Goal: Task Accomplishment & Management: Complete application form

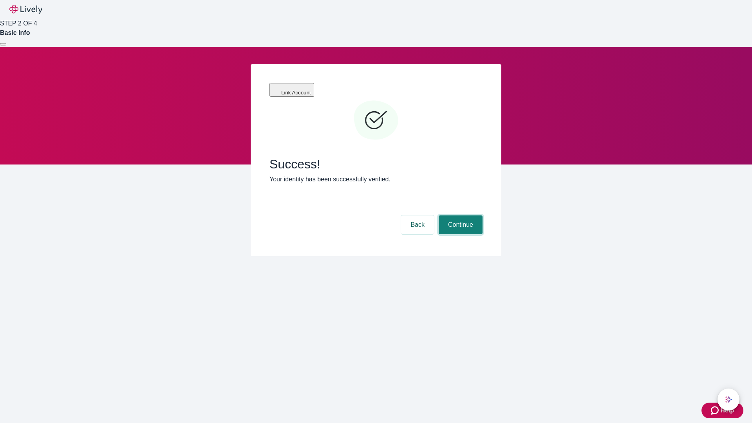
click at [459, 215] on button "Continue" at bounding box center [460, 224] width 44 height 19
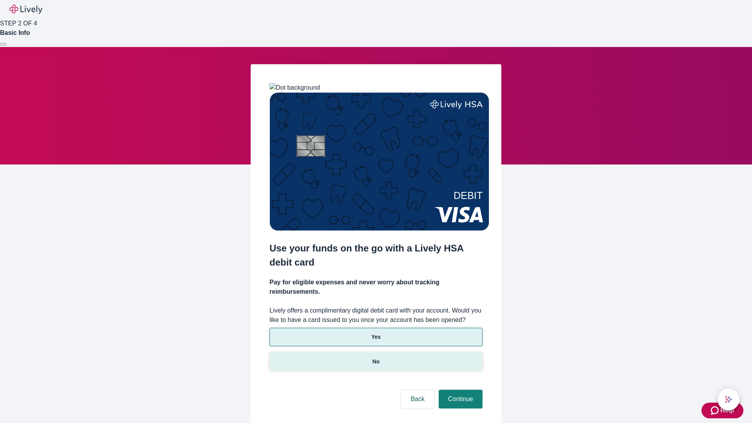
click at [375, 357] on p "No" at bounding box center [375, 361] width 7 height 8
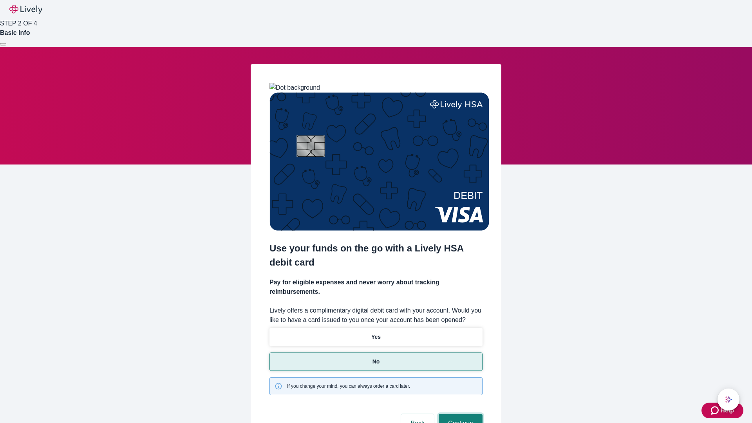
click at [459, 414] on button "Continue" at bounding box center [460, 423] width 44 height 19
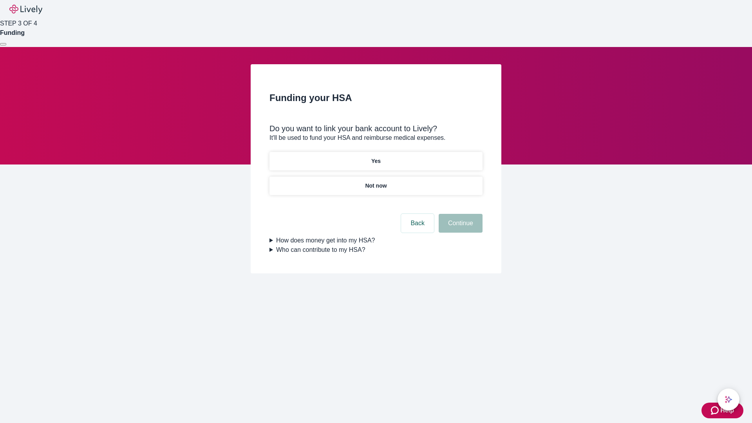
click at [375, 157] on p "Yes" at bounding box center [375, 161] width 9 height 8
click at [459, 214] on button "Continue" at bounding box center [460, 223] width 44 height 19
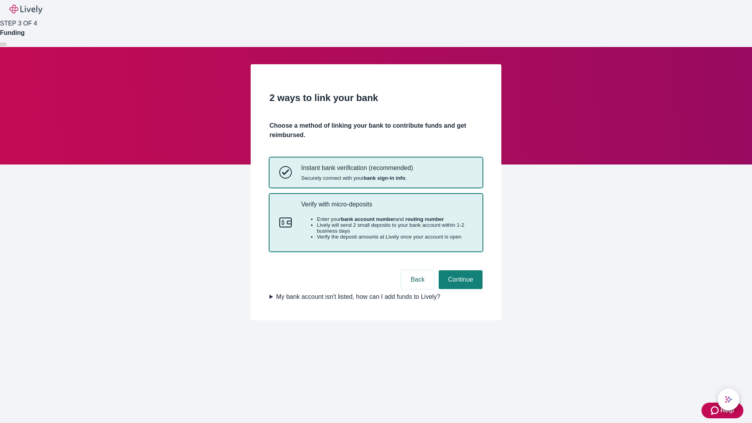
click at [386, 208] on p "Verify with micro-deposits" at bounding box center [386, 203] width 171 height 7
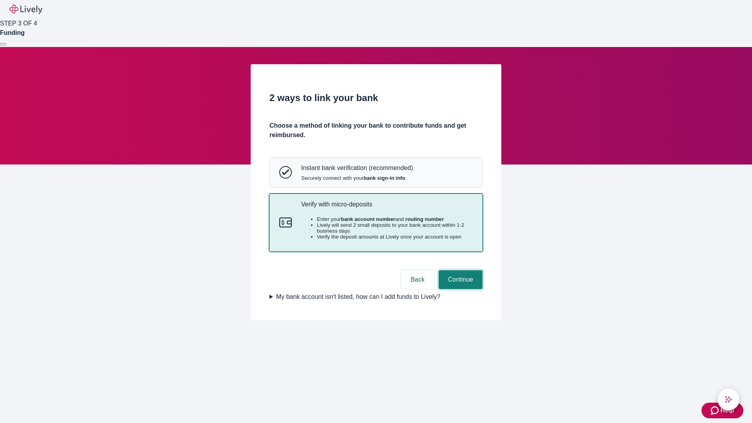
click at [459, 289] on button "Continue" at bounding box center [460, 279] width 44 height 19
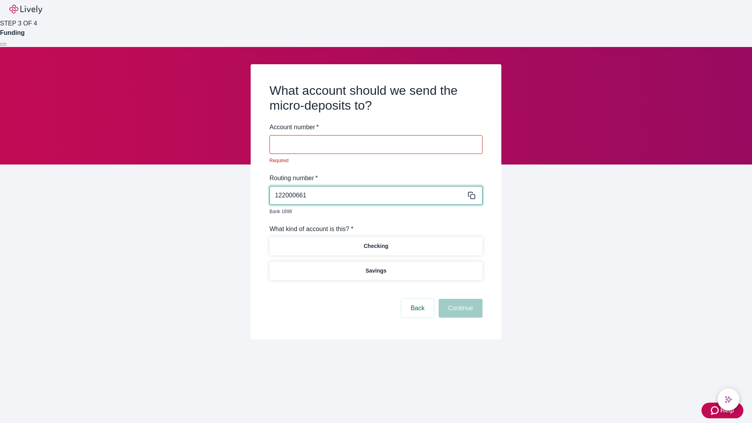
type input "122000661"
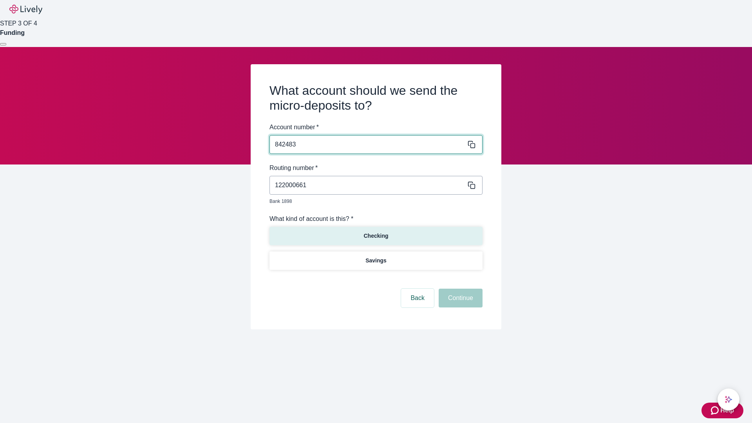
type input "842483"
click at [375, 232] on p "Checking" at bounding box center [375, 236] width 25 height 8
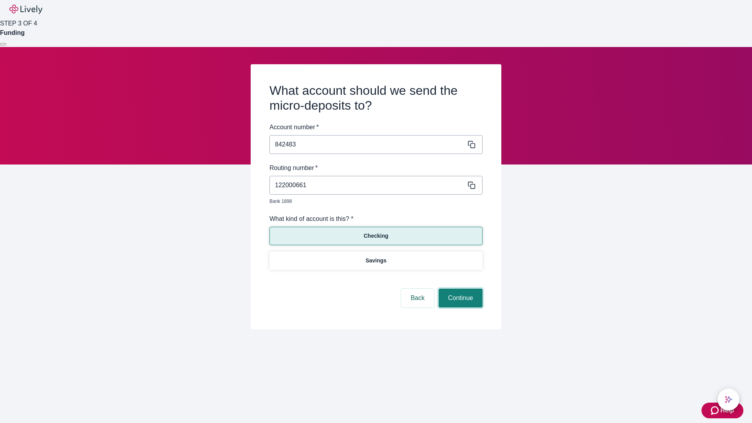
click at [459, 289] on button "Continue" at bounding box center [460, 298] width 44 height 19
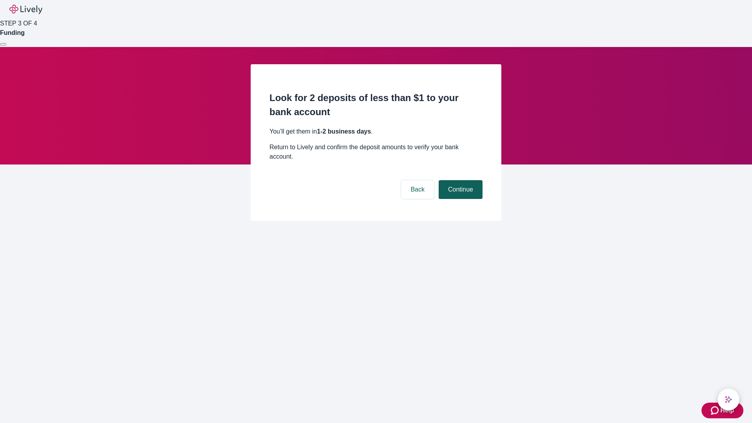
click at [459, 180] on button "Continue" at bounding box center [460, 189] width 44 height 19
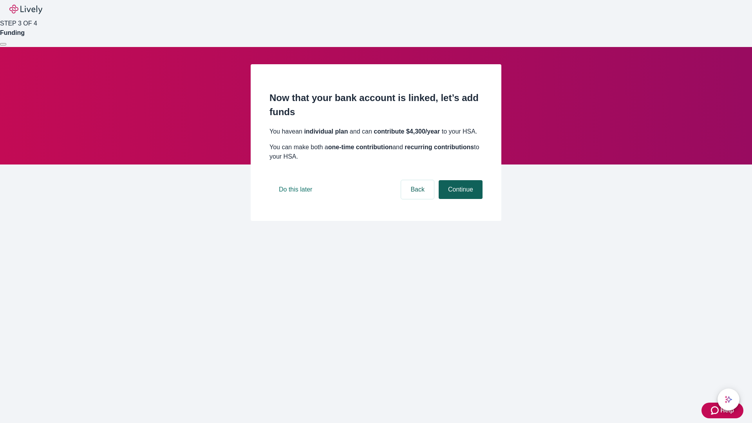
click at [459, 199] on button "Continue" at bounding box center [460, 189] width 44 height 19
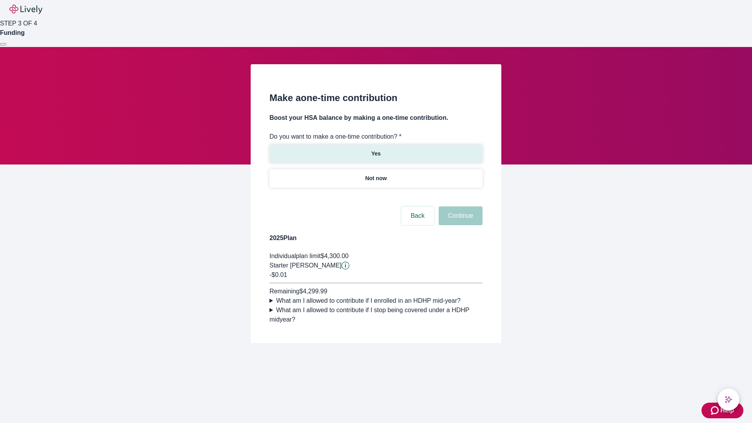
click at [375, 150] on p "Yes" at bounding box center [375, 154] width 9 height 8
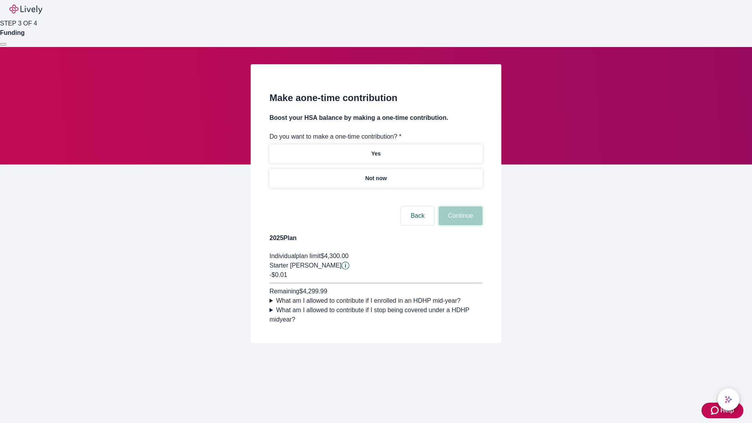
click at [459, 225] on button "Continue" at bounding box center [460, 215] width 44 height 19
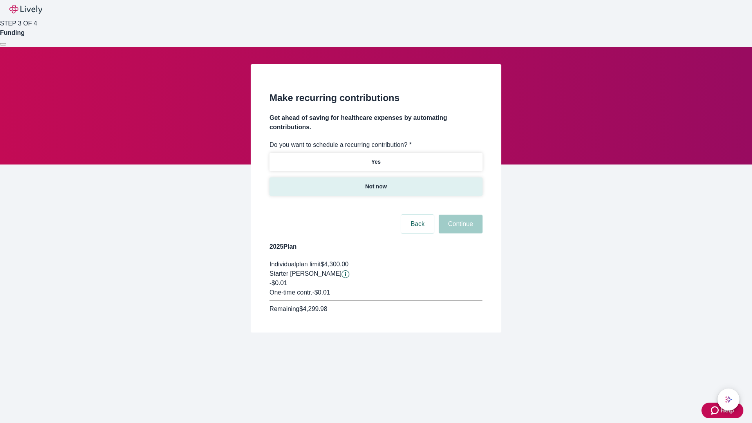
click at [375, 182] on p "Not now" at bounding box center [376, 186] width 22 height 8
click at [459, 215] on button "Continue" at bounding box center [460, 224] width 44 height 19
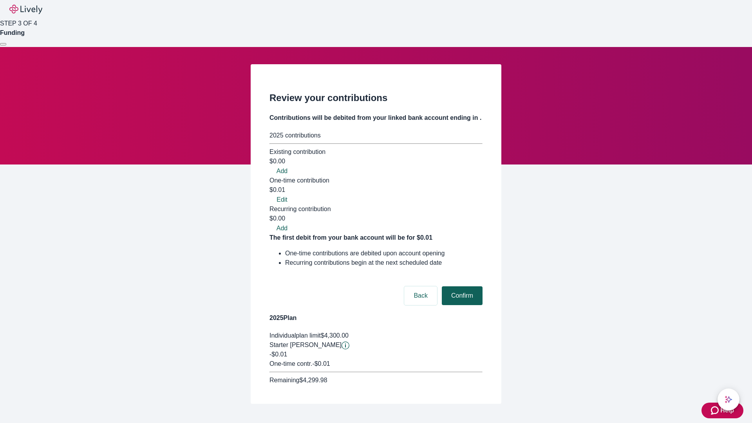
click at [461, 286] on button "Confirm" at bounding box center [462, 295] width 41 height 19
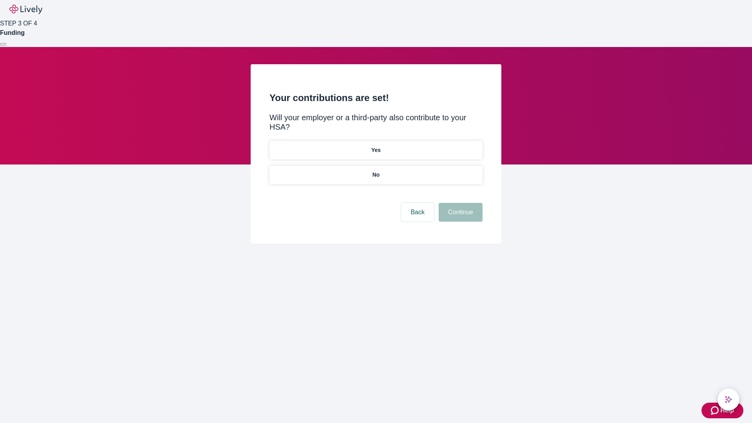
click at [375, 171] on p "No" at bounding box center [375, 175] width 7 height 8
click at [459, 203] on button "Continue" at bounding box center [460, 212] width 44 height 19
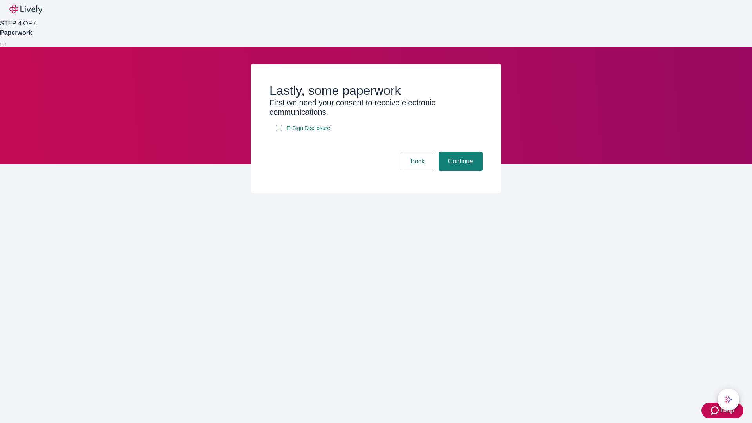
click at [279, 131] on input "E-Sign Disclosure" at bounding box center [279, 128] width 6 height 6
checkbox input "true"
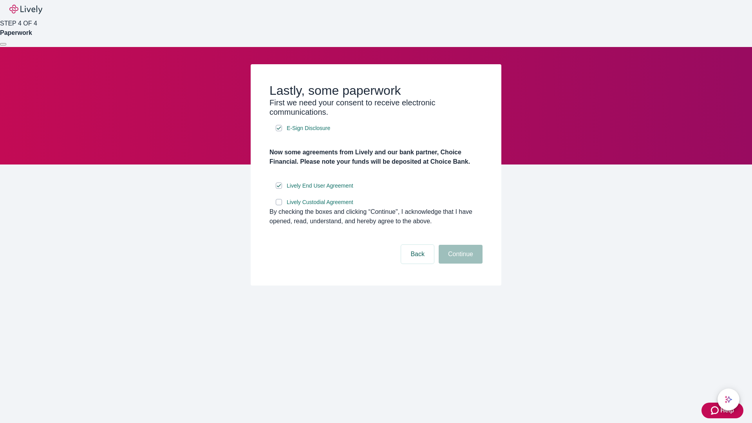
click at [279, 205] on input "Lively Custodial Agreement" at bounding box center [279, 202] width 6 height 6
checkbox input "true"
click at [459, 263] on button "Continue" at bounding box center [460, 254] width 44 height 19
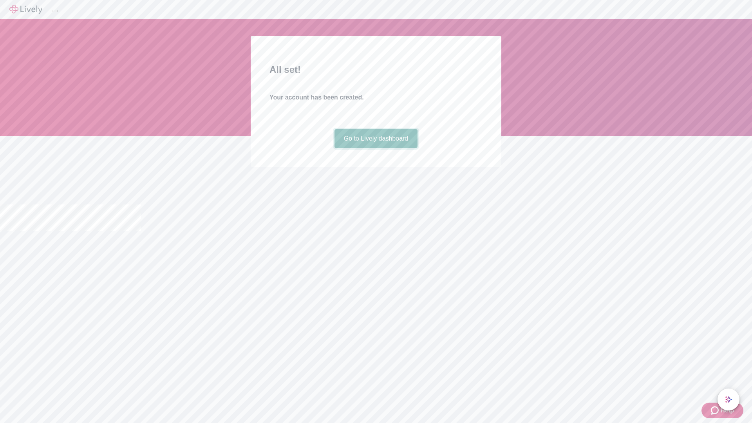
click at [375, 148] on link "Go to Lively dashboard" at bounding box center [375, 138] width 83 height 19
